Goal: Transaction & Acquisition: Purchase product/service

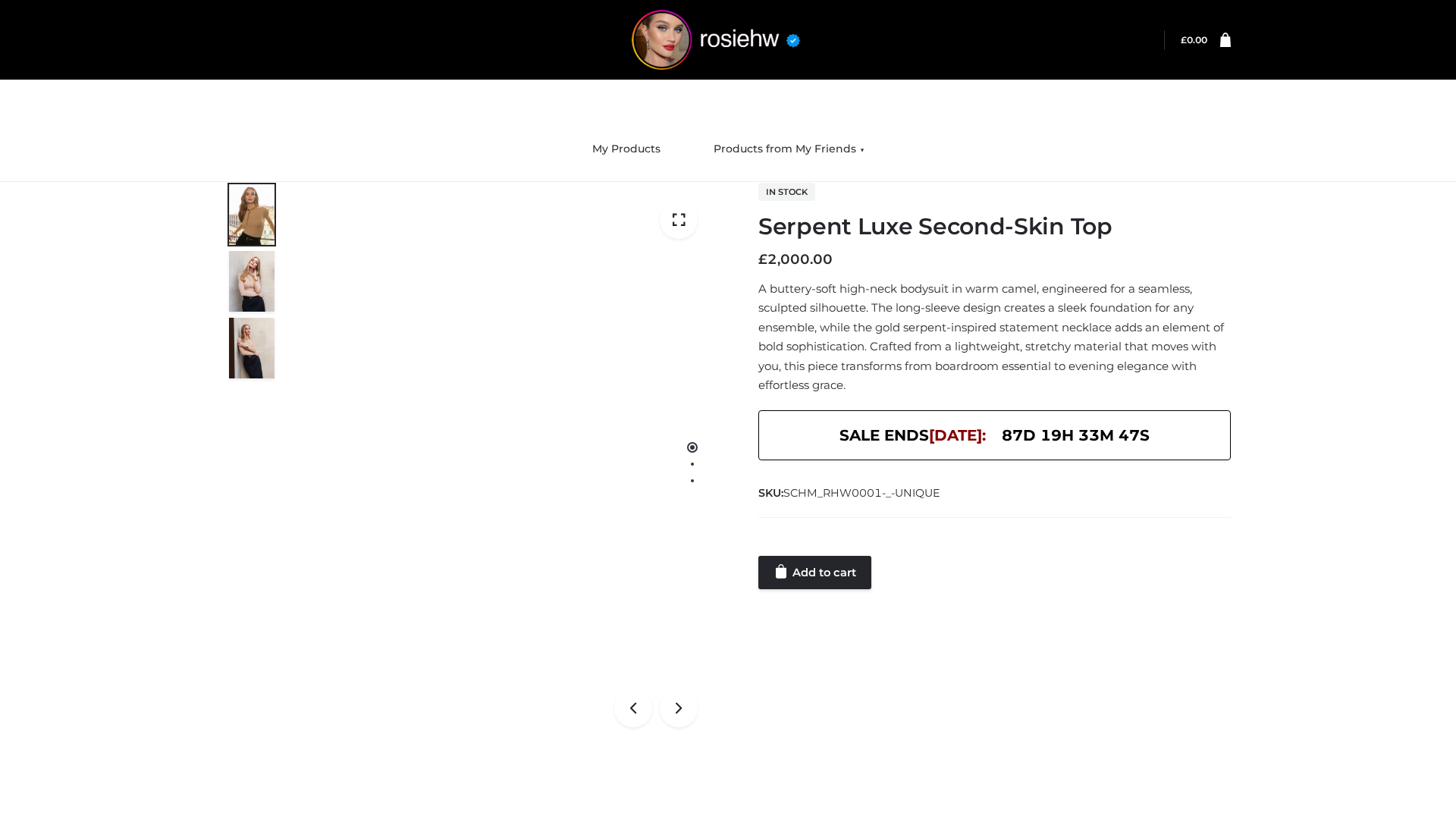
click at [816, 573] on link "Add to cart" at bounding box center [815, 572] width 113 height 33
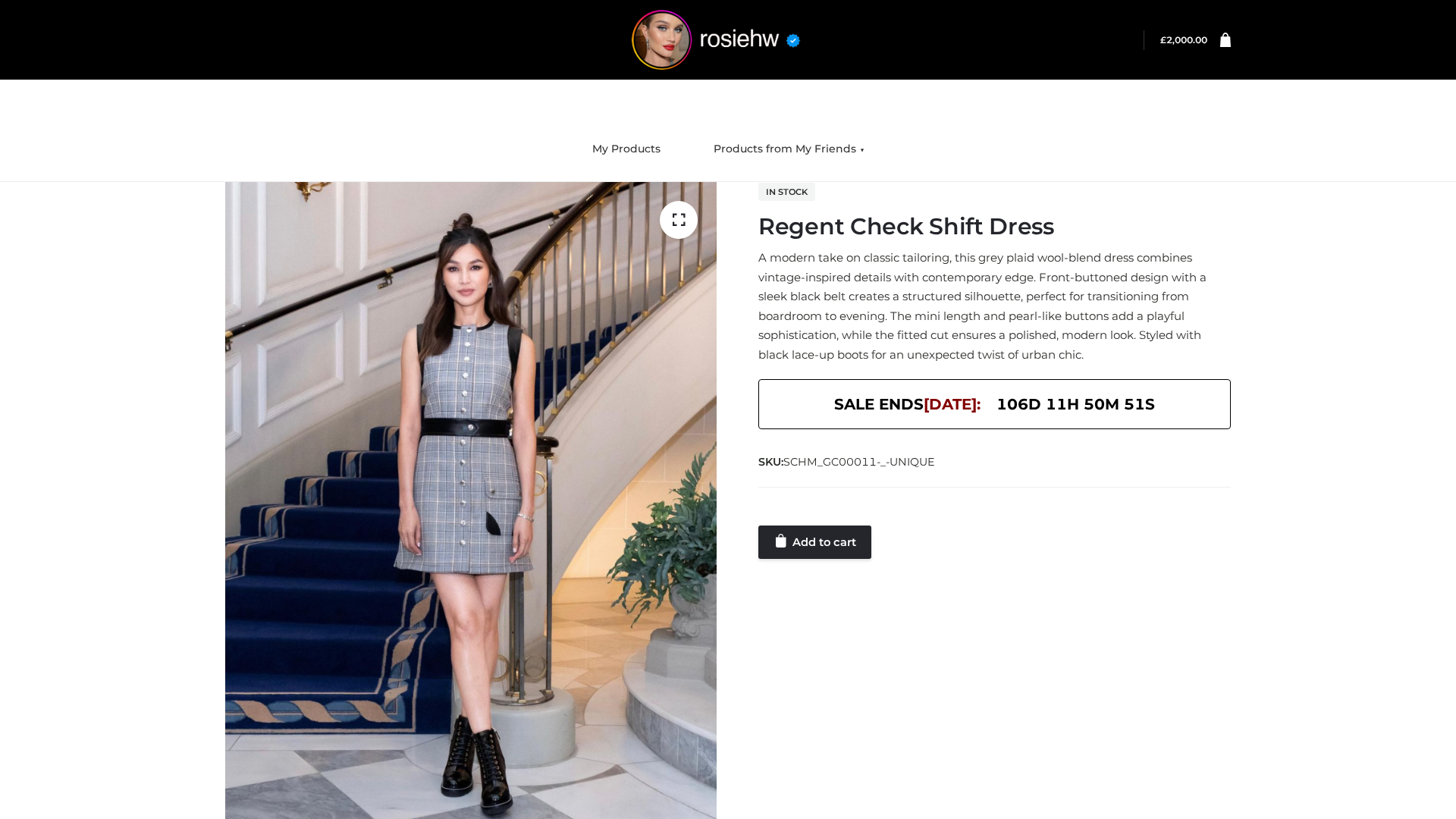
click at [816, 542] on link "Add to cart" at bounding box center [815, 543] width 113 height 33
